Goal: Find specific page/section: Find specific page/section

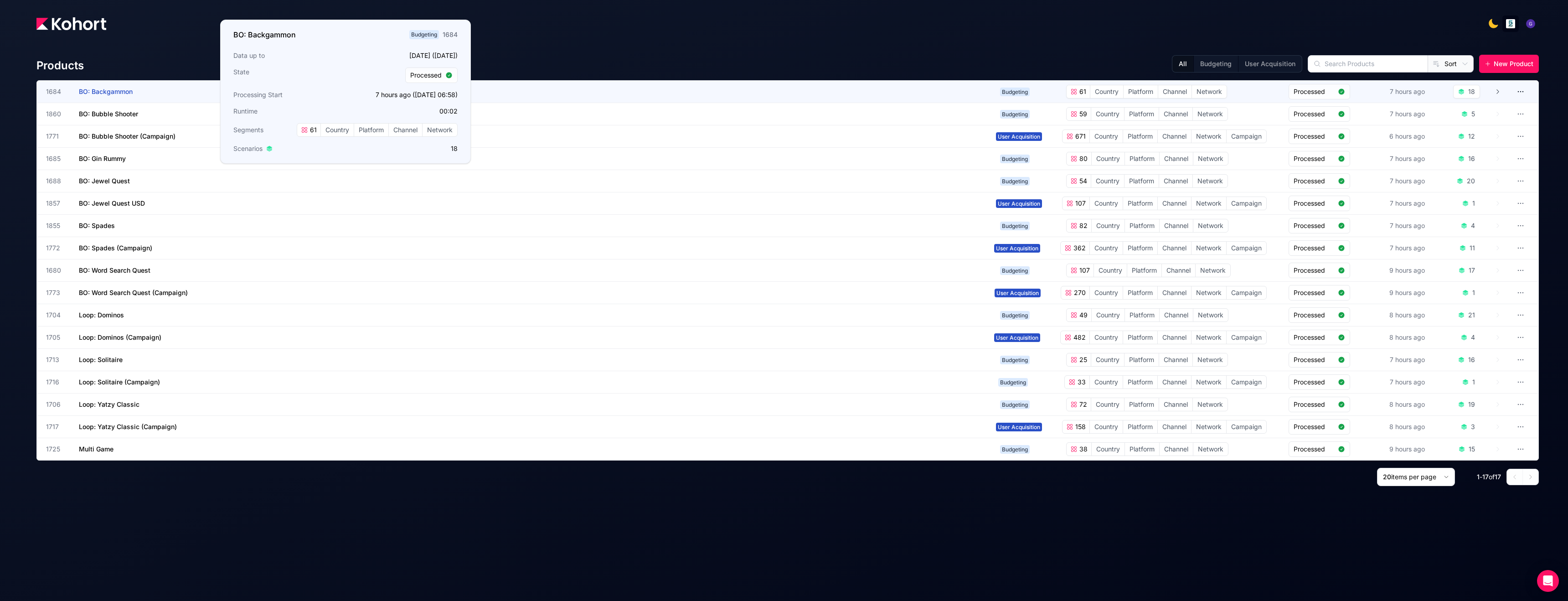
click at [120, 89] on span "BO: Backgammon" at bounding box center [105, 91] width 54 height 8
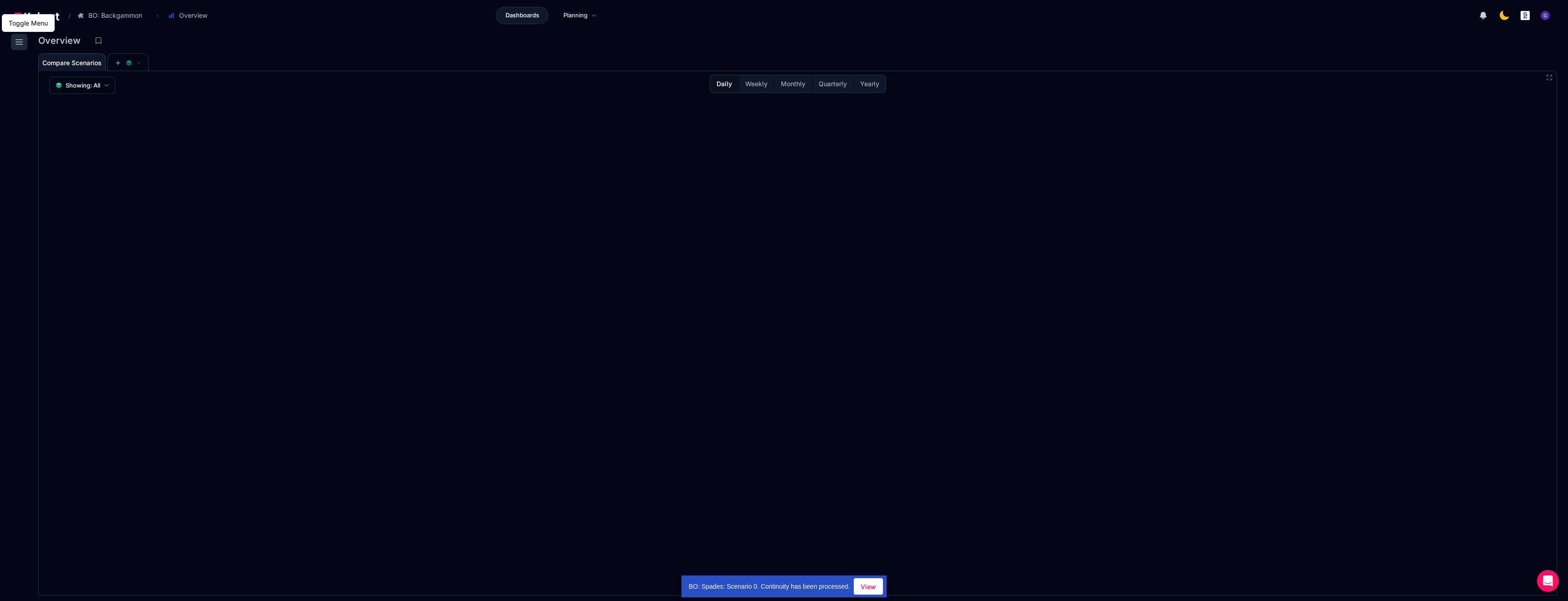
click at [20, 40] on icon at bounding box center [19, 42] width 6 height 5
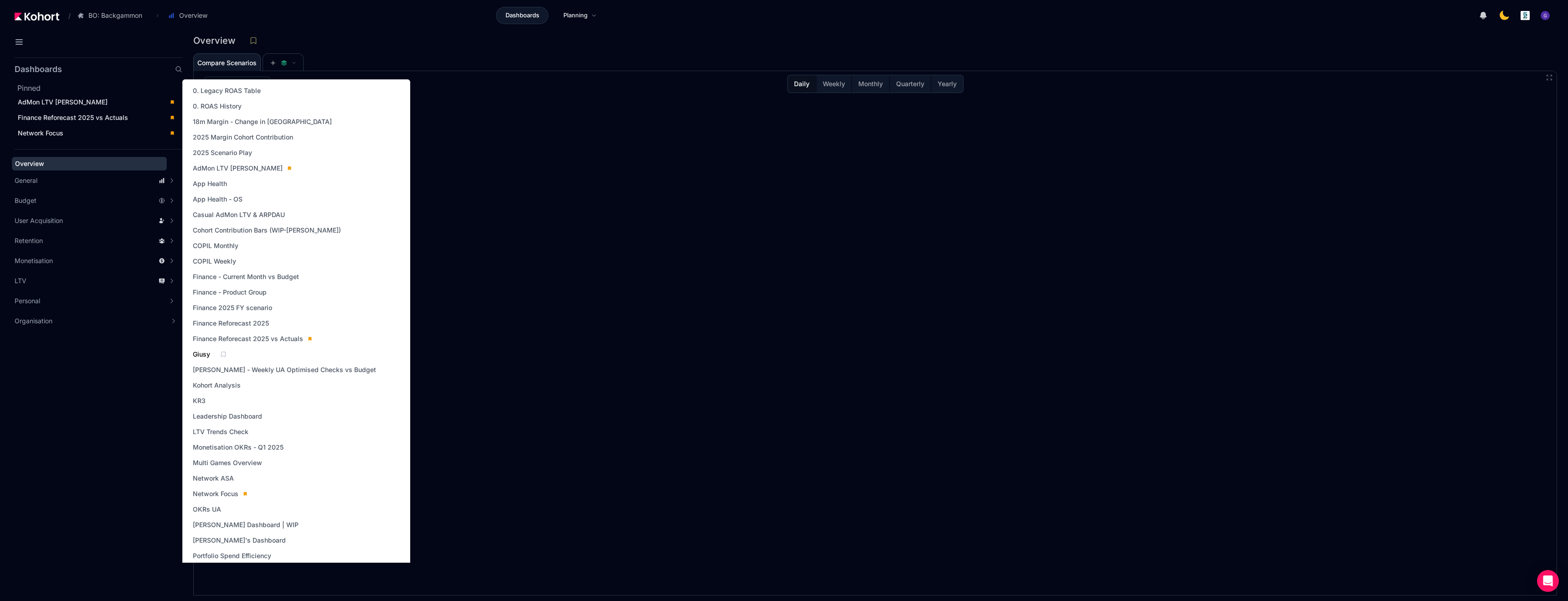
click at [207, 353] on span "Giusy" at bounding box center [201, 354] width 17 height 9
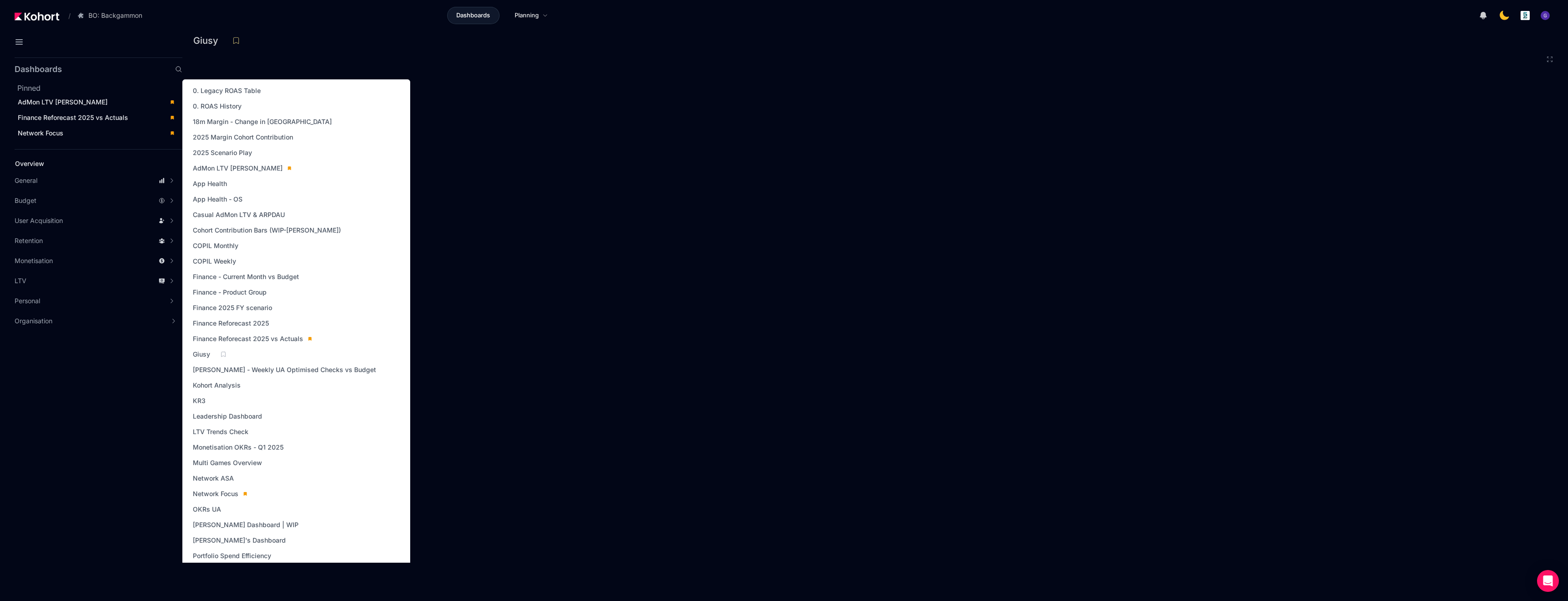
click at [221, 354] on icon at bounding box center [223, 354] width 6 height 6
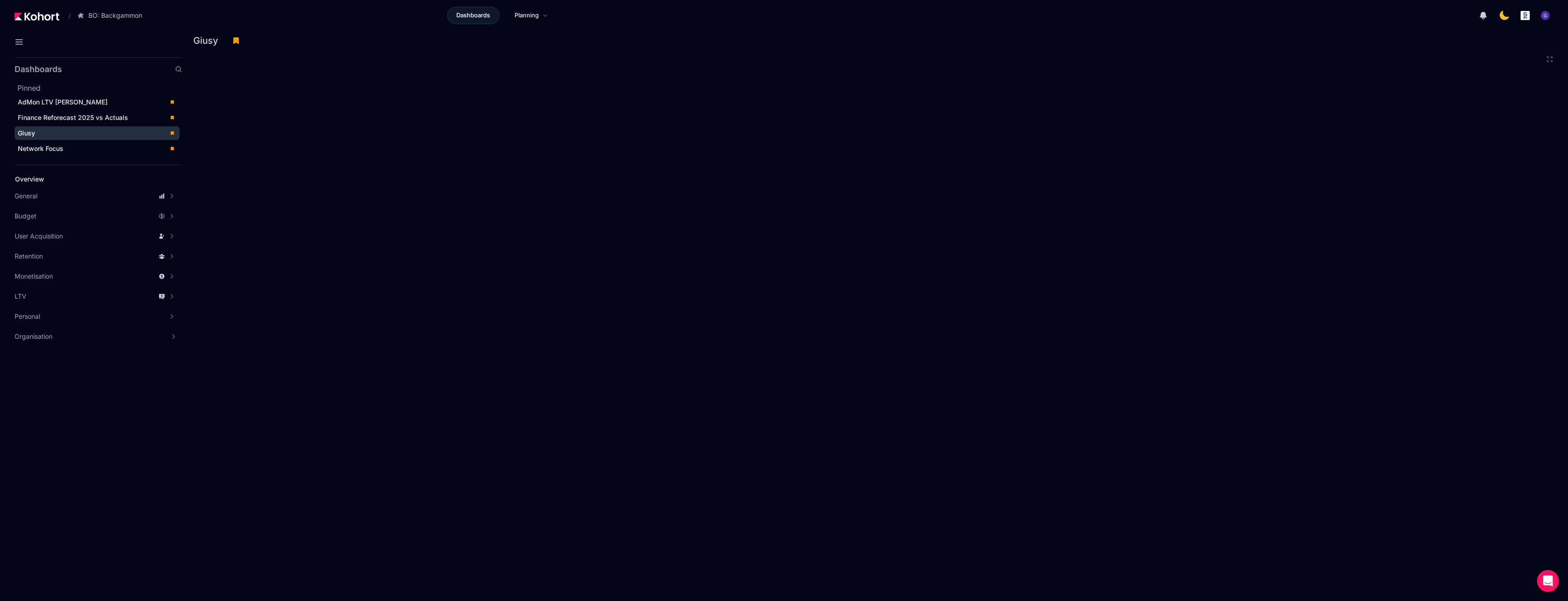
click at [85, 348] on aside "Dashboards Pinned AdMon LTV Dash Finance Reforecast 2025 vs Actuals Giusy Netwo…" at bounding box center [91, 327] width 182 height 547
